Goal: Navigation & Orientation: Find specific page/section

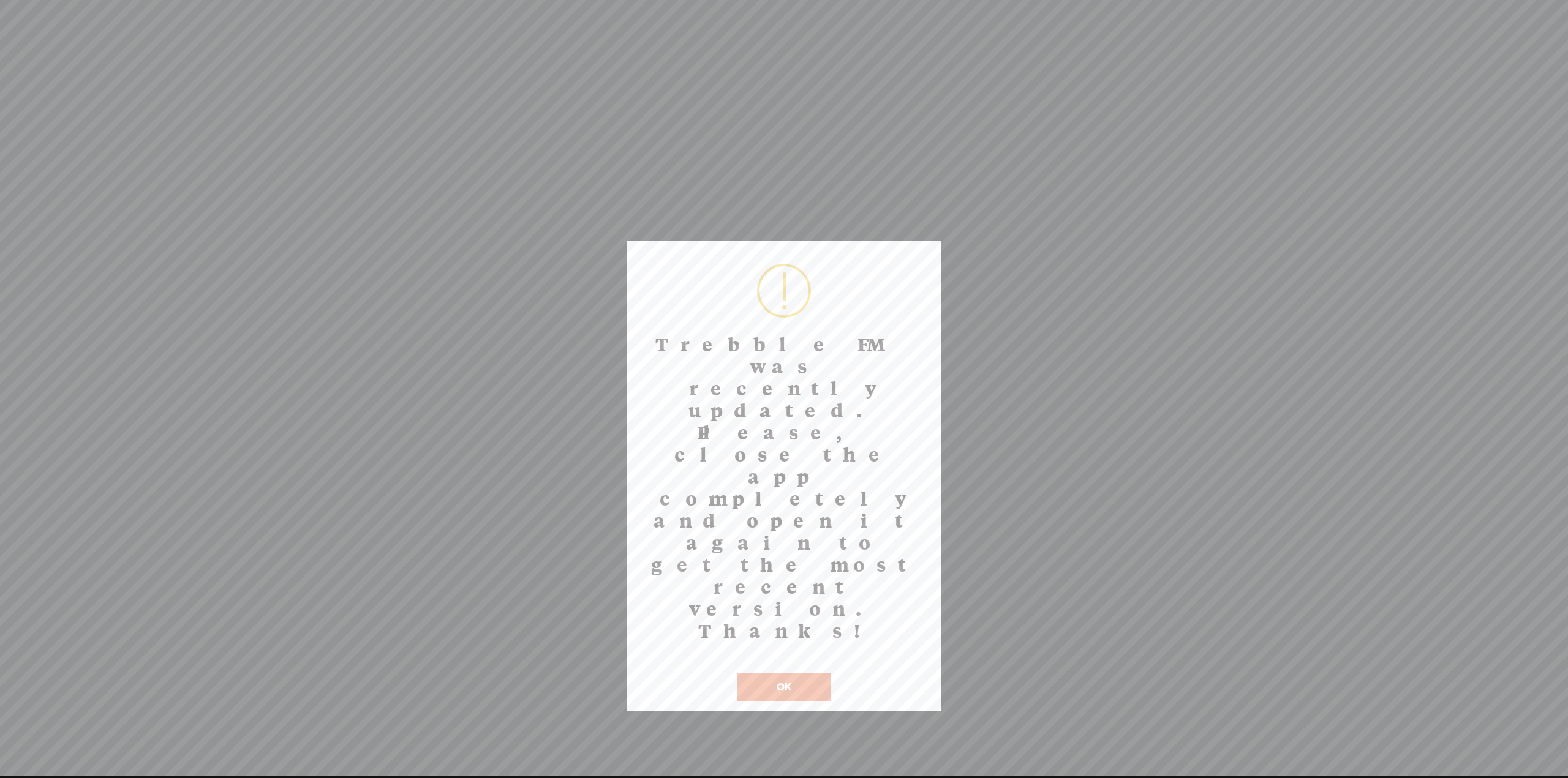
click at [786, 673] on button "OK" at bounding box center [784, 687] width 93 height 28
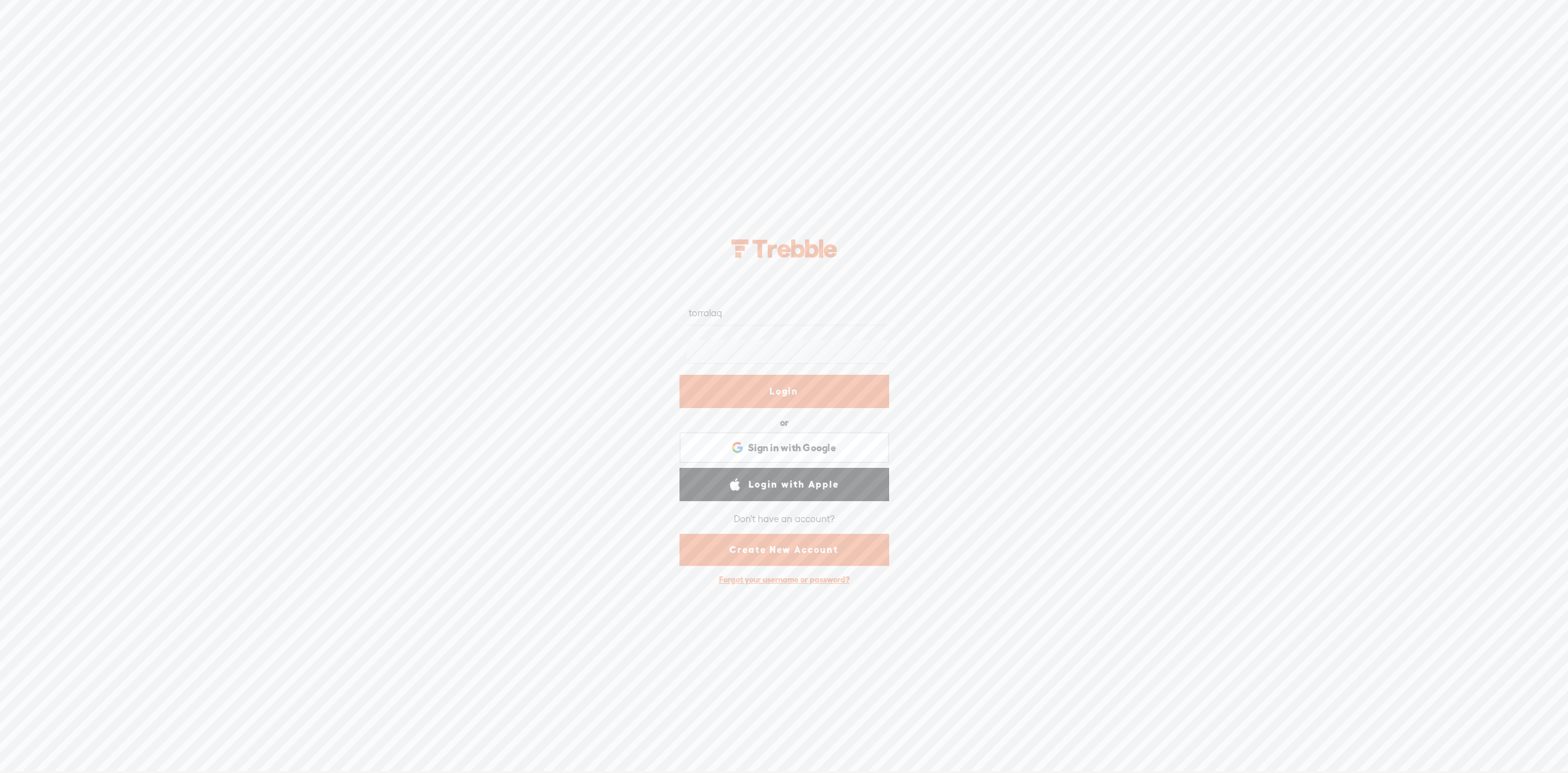
scroll to position [1, 0]
click at [806, 390] on link "Login" at bounding box center [784, 390] width 210 height 33
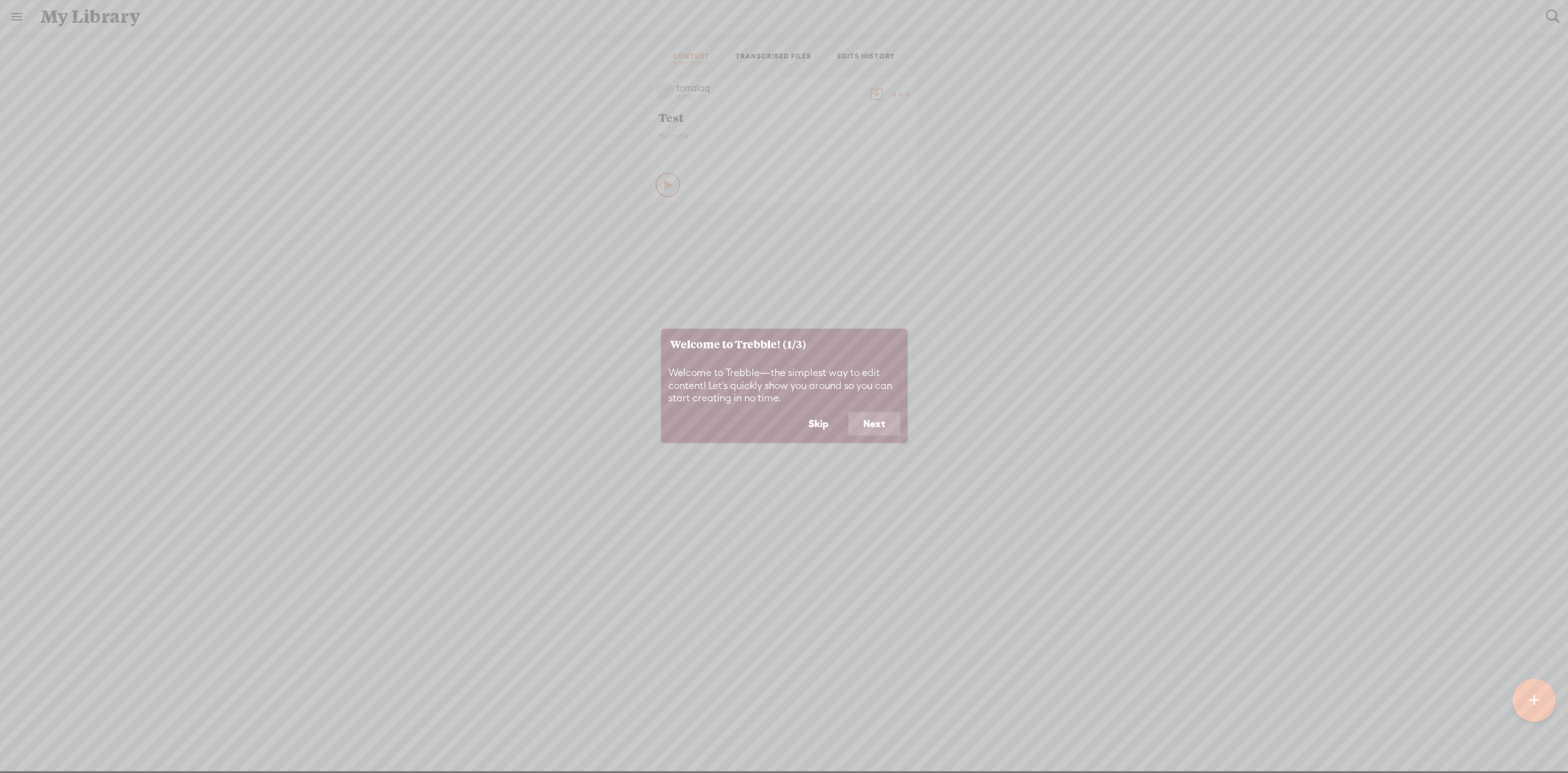
click at [816, 426] on button "Skip" at bounding box center [818, 424] width 50 height 23
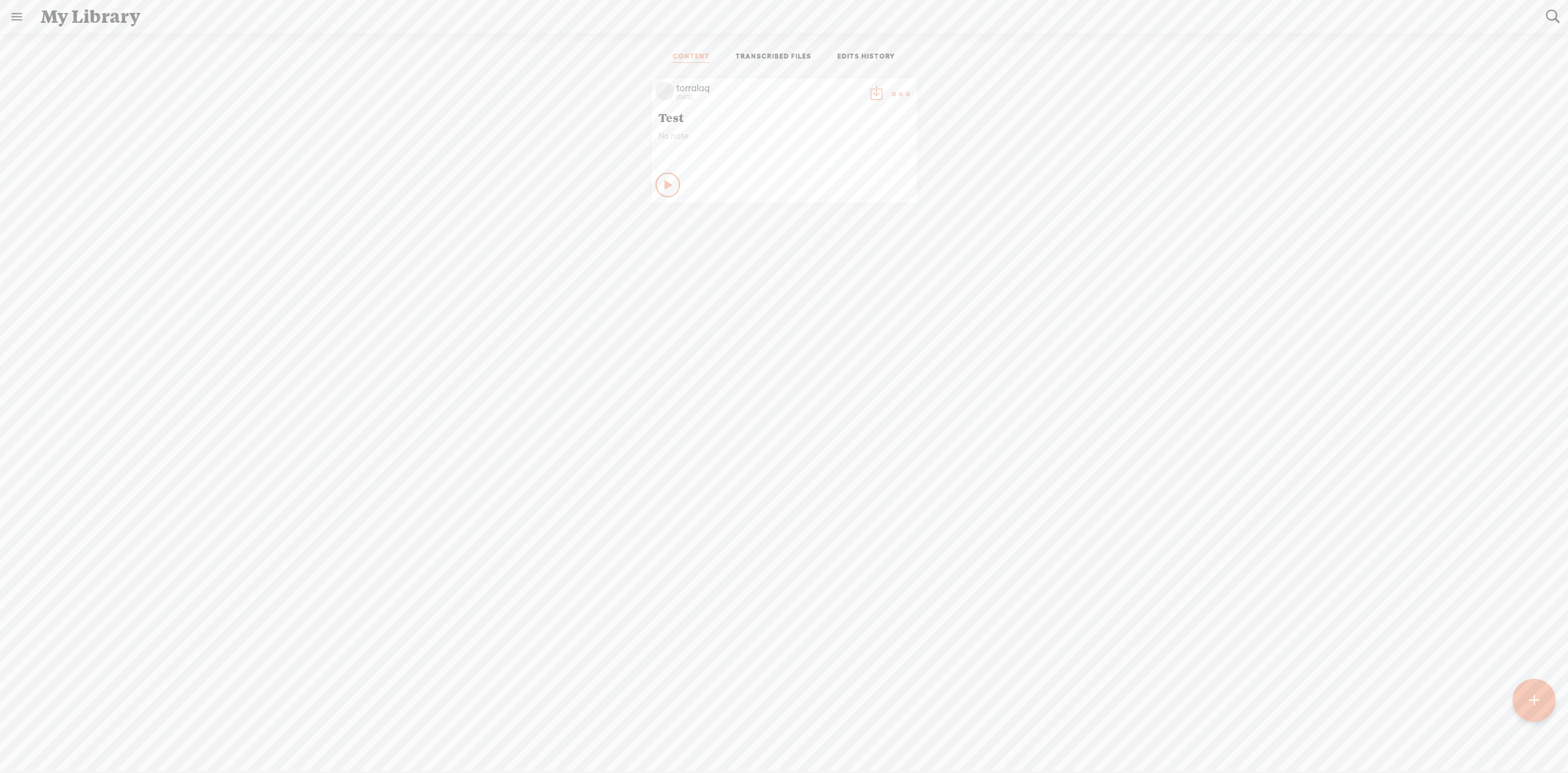
click at [663, 182] on icon at bounding box center [669, 185] width 13 height 13
click at [782, 57] on link "TRANSCRIBED FILES" at bounding box center [773, 57] width 76 height 11
click at [869, 61] on link "EDITS HISTORY" at bounding box center [866, 57] width 58 height 11
